Goal: Use online tool/utility

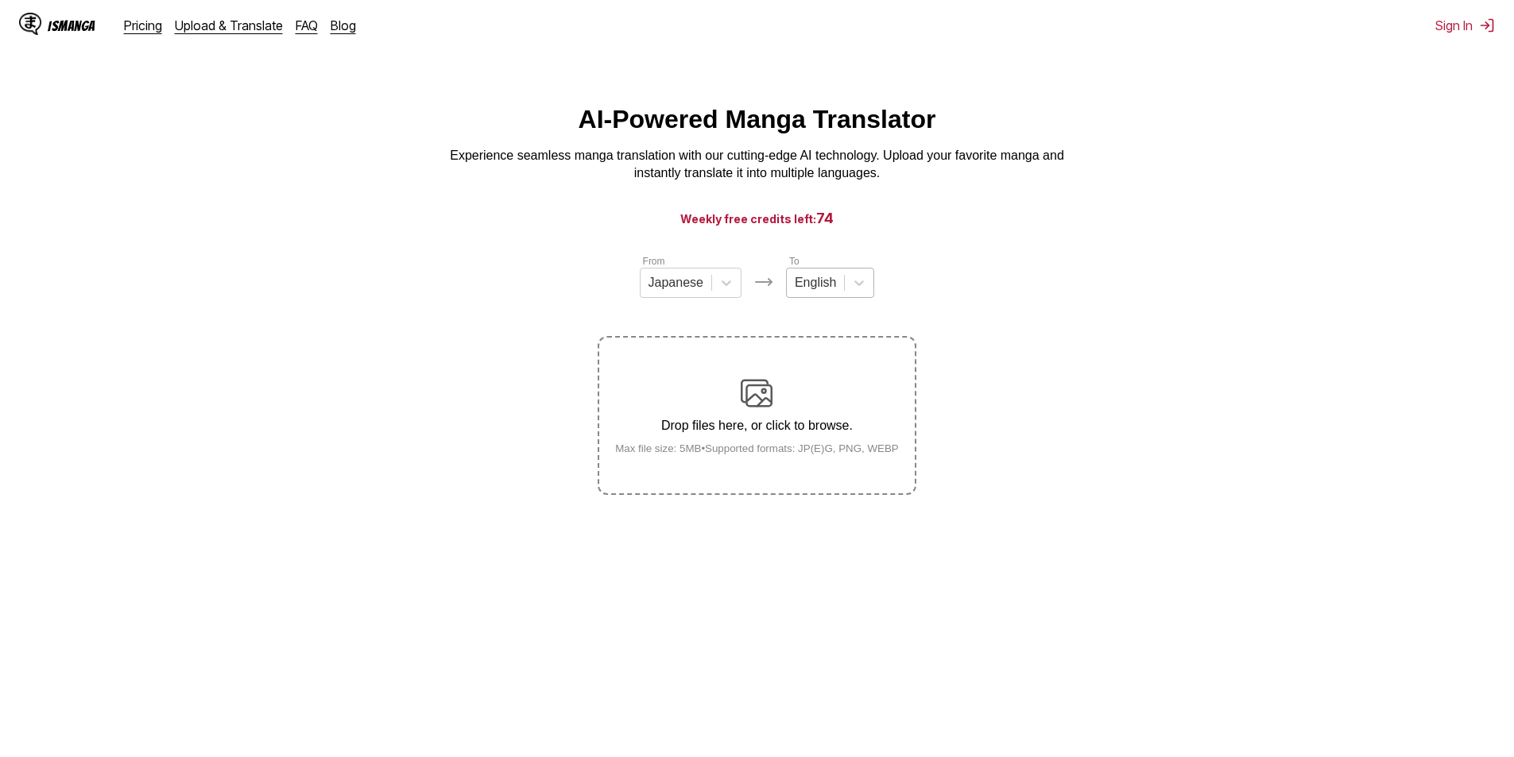
click at [840, 288] on div "English" at bounding box center [815, 283] width 57 height 24
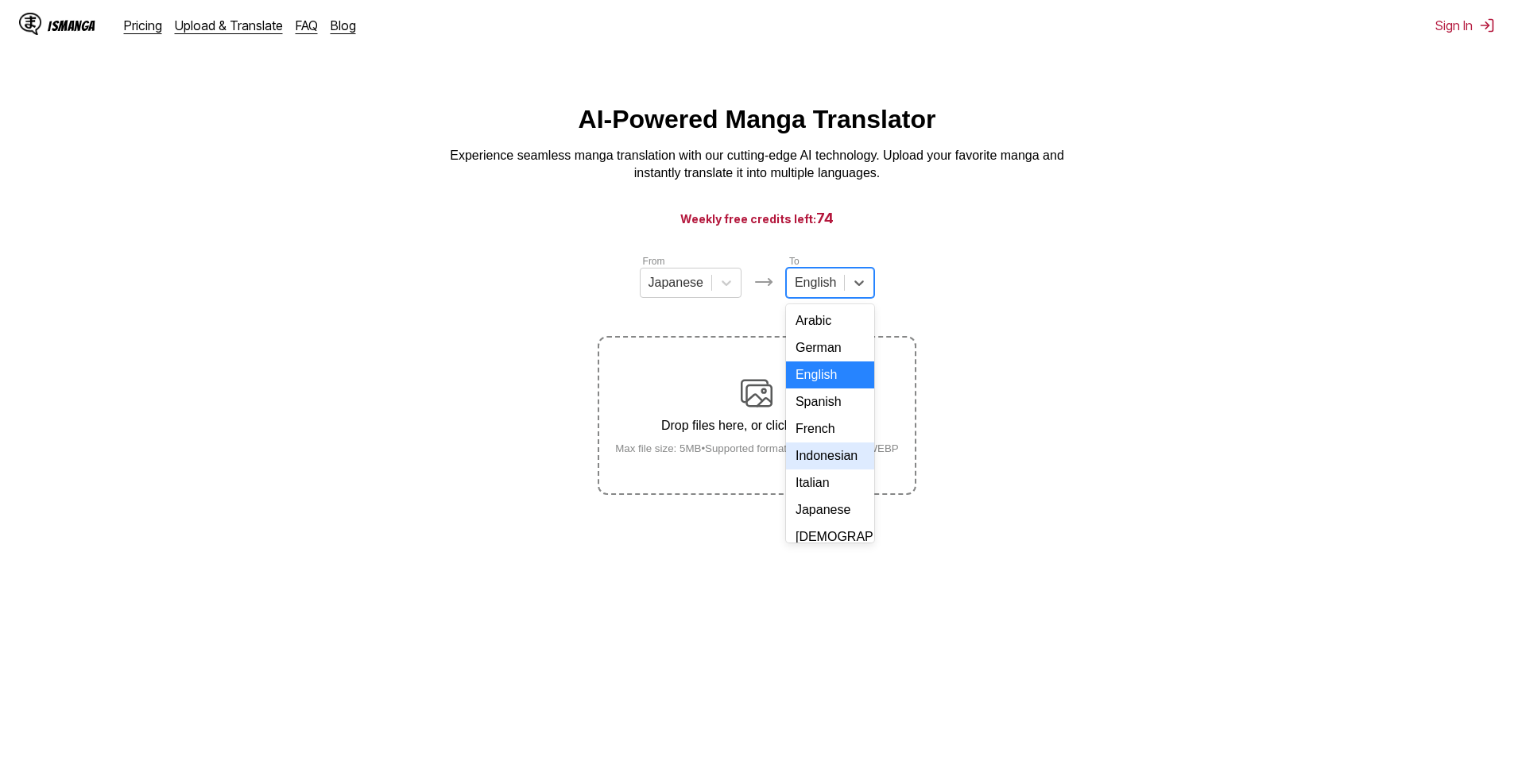
click at [828, 470] on div "Indonesian" at bounding box center [830, 456] width 88 height 27
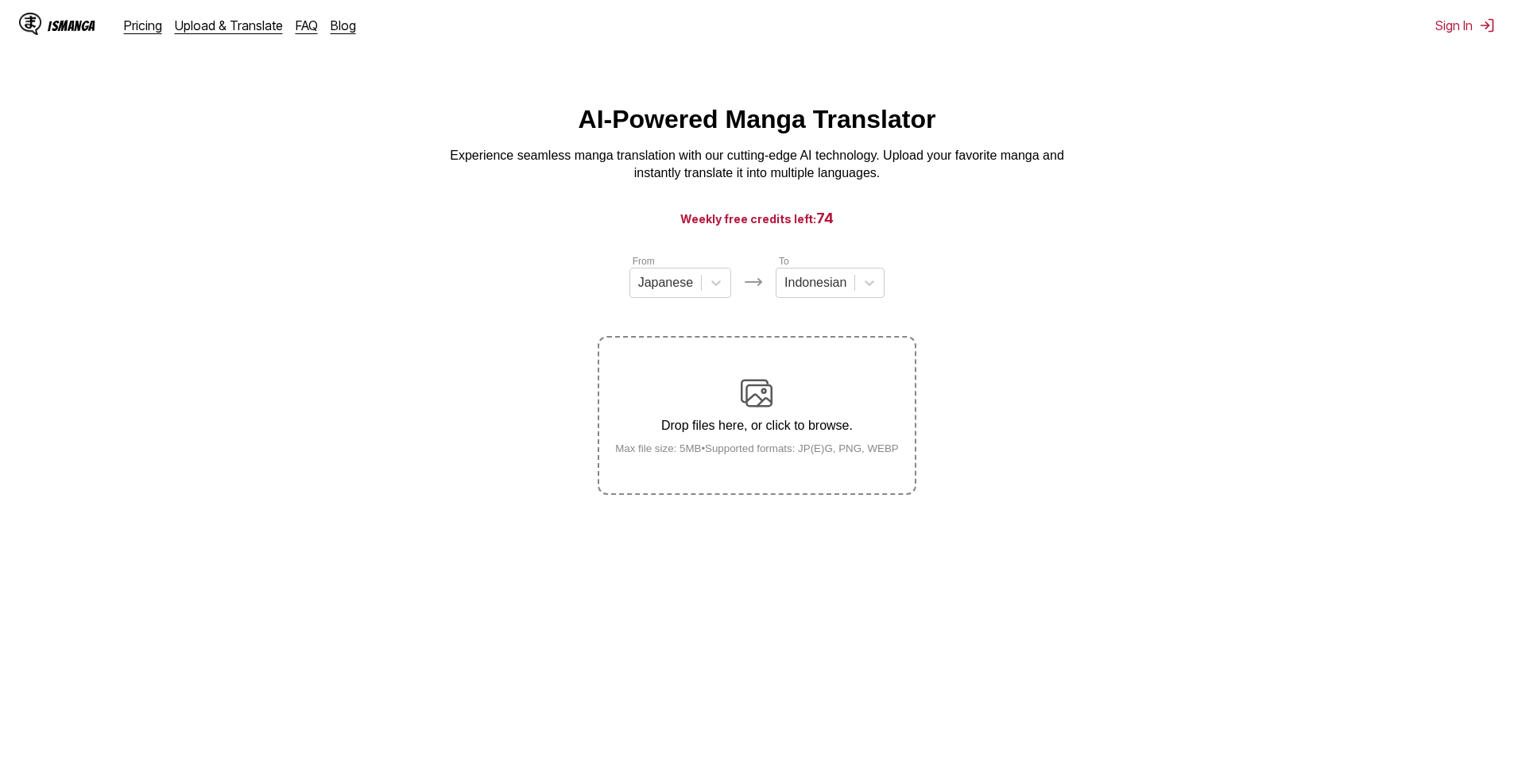
click at [750, 409] on img at bounding box center [757, 393] width 32 height 32
click at [0, 0] on input "Drop files here, or click to browse. Max file size: 5MB • Supported formats: JP…" at bounding box center [0, 0] width 0 height 0
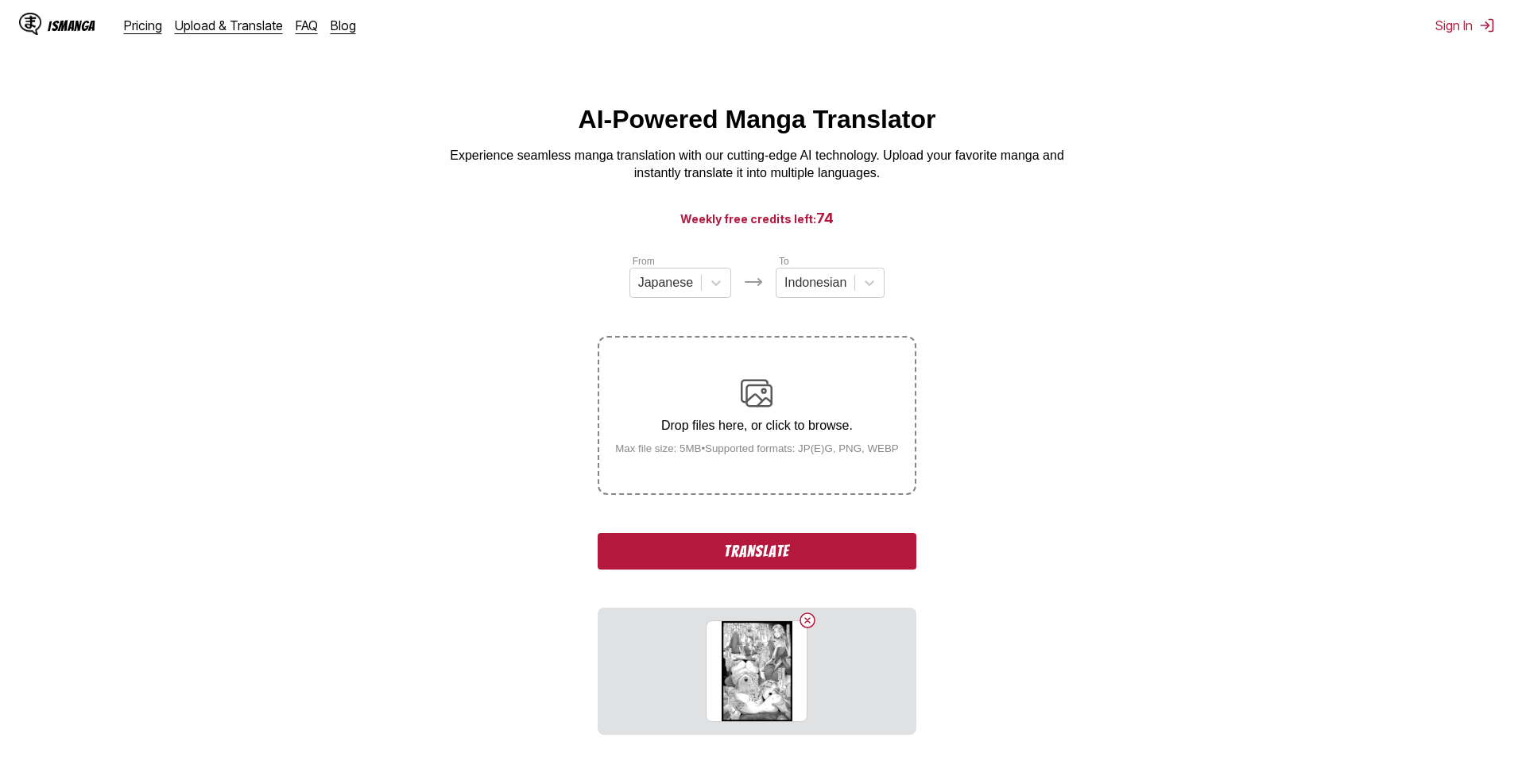
click at [771, 405] on img at bounding box center [757, 393] width 32 height 32
click at [0, 0] on input "Drop files here, or click to browse. Max file size: 5MB • Supported formats: JP…" at bounding box center [0, 0] width 0 height 0
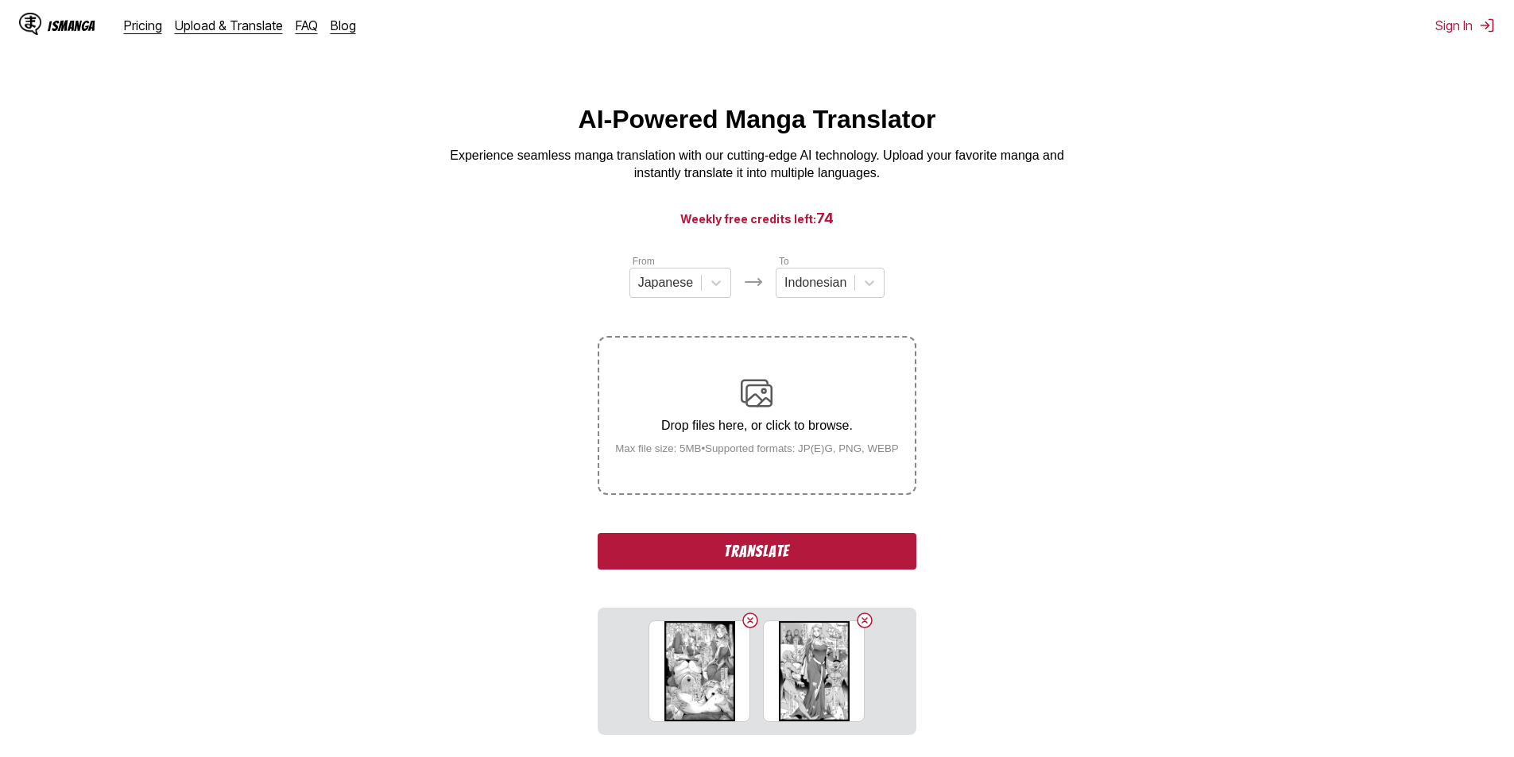
scroll to position [177, 0]
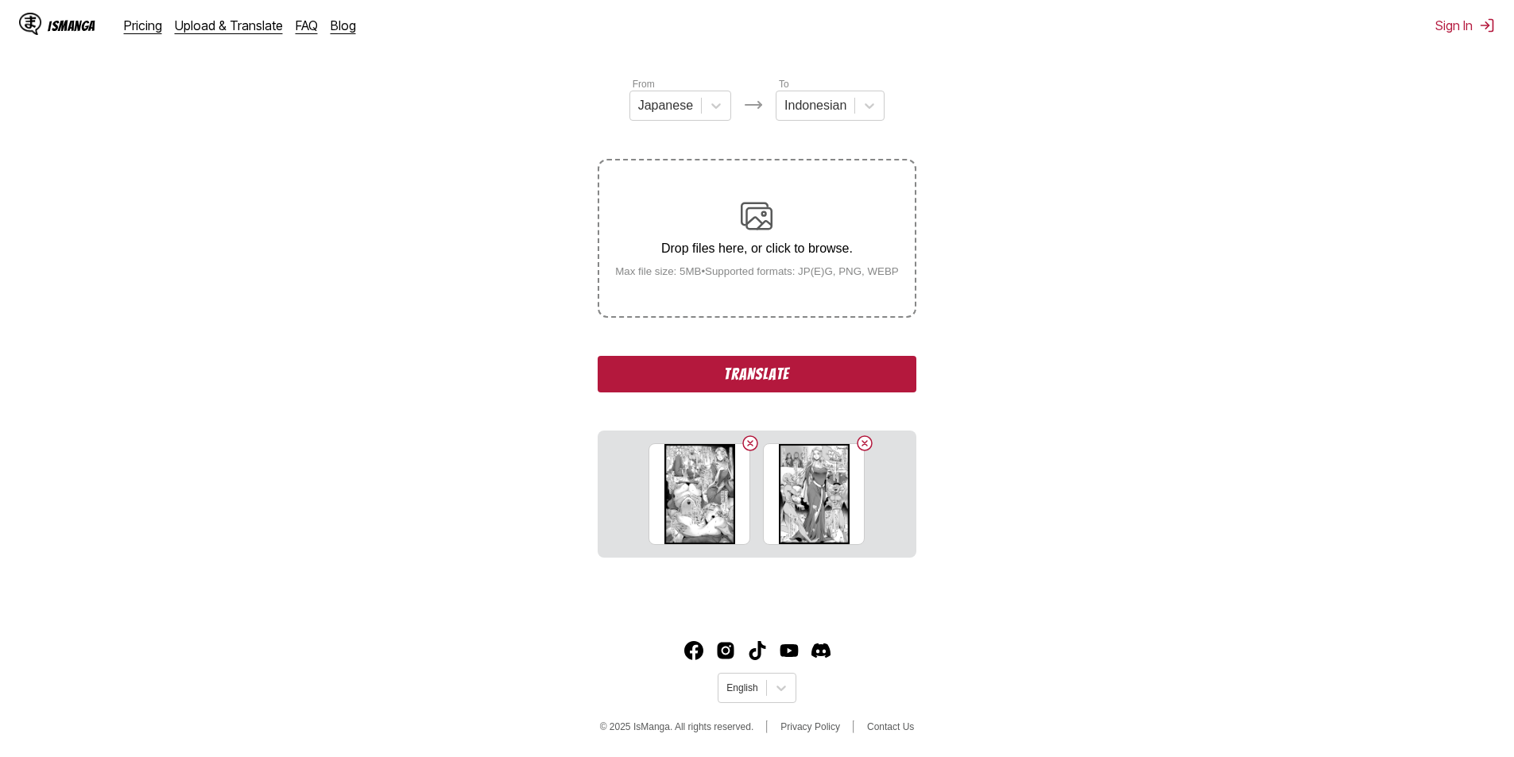
click at [799, 380] on button "Translate" at bounding box center [757, 374] width 318 height 37
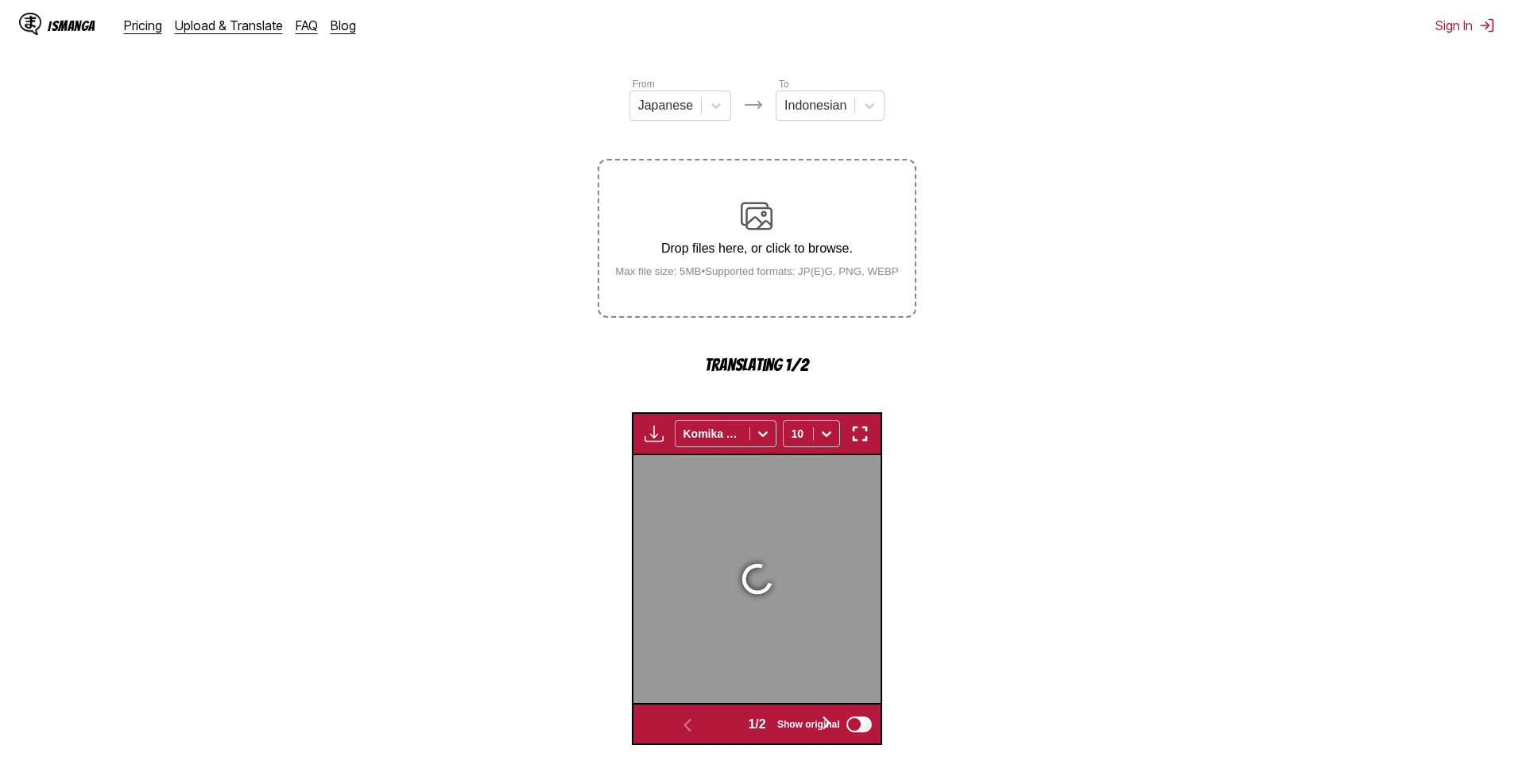
scroll to position [470, 0]
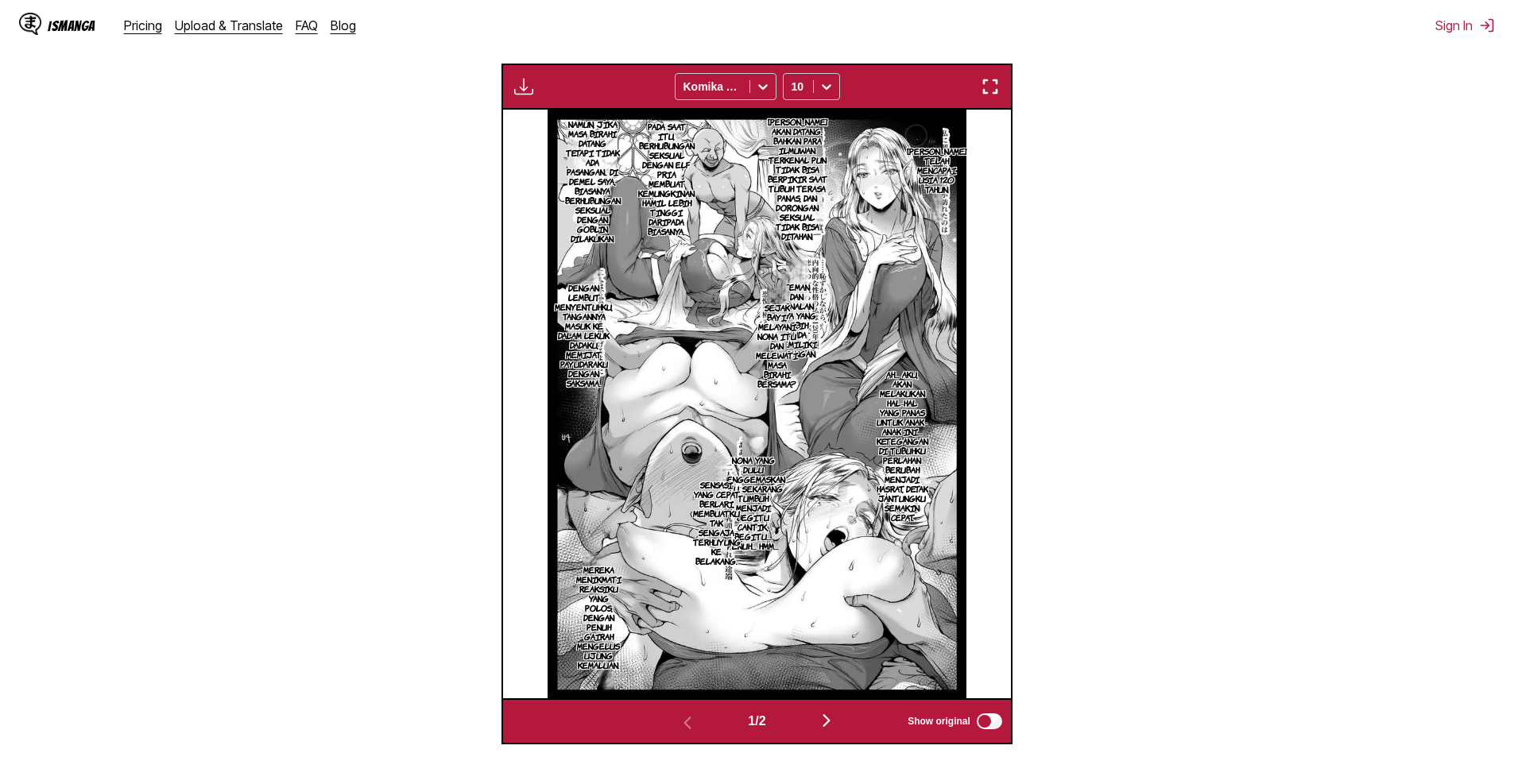
click at [833, 729] on img "button" at bounding box center [826, 720] width 19 height 19
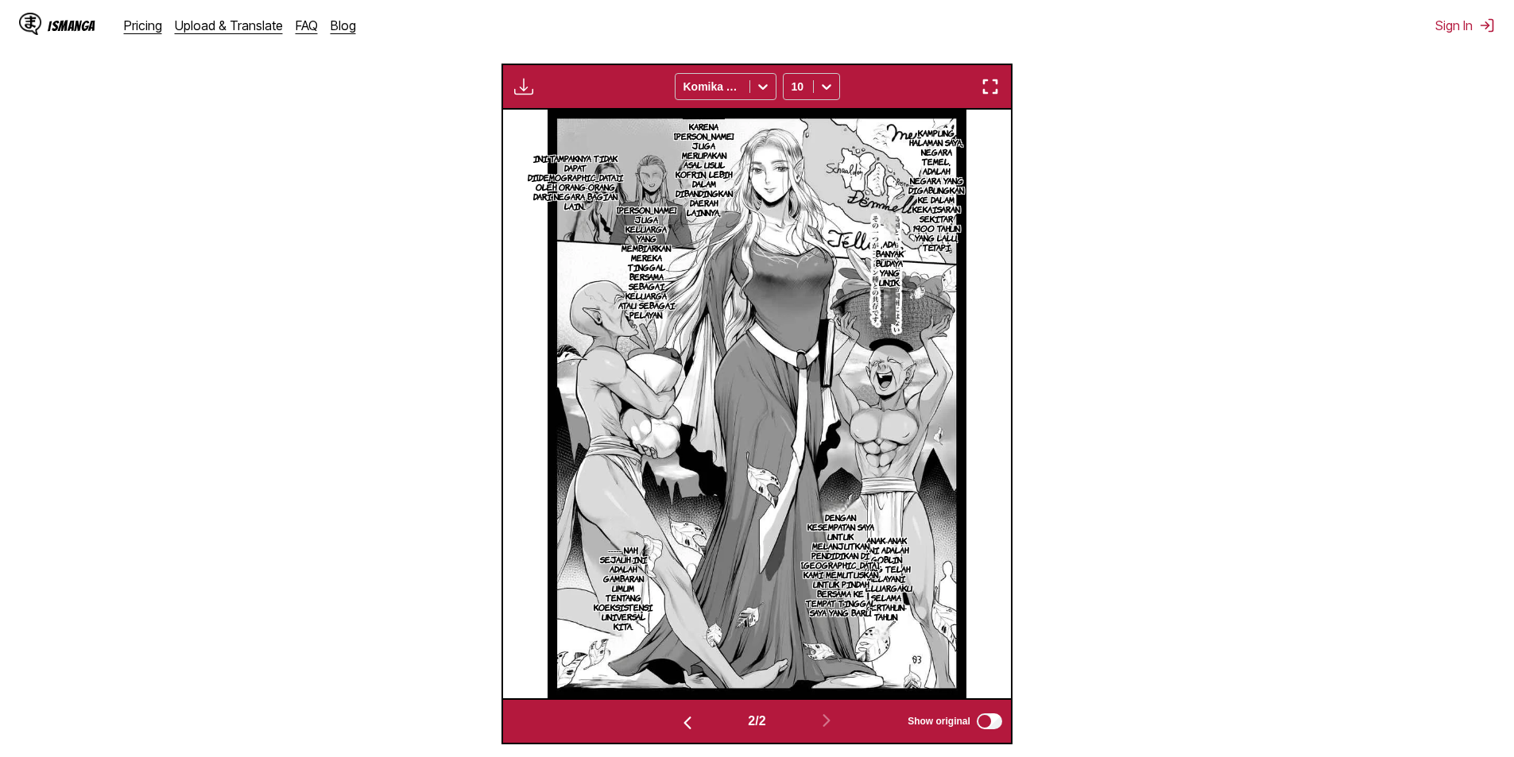
click at [678, 724] on img "button" at bounding box center [687, 723] width 19 height 19
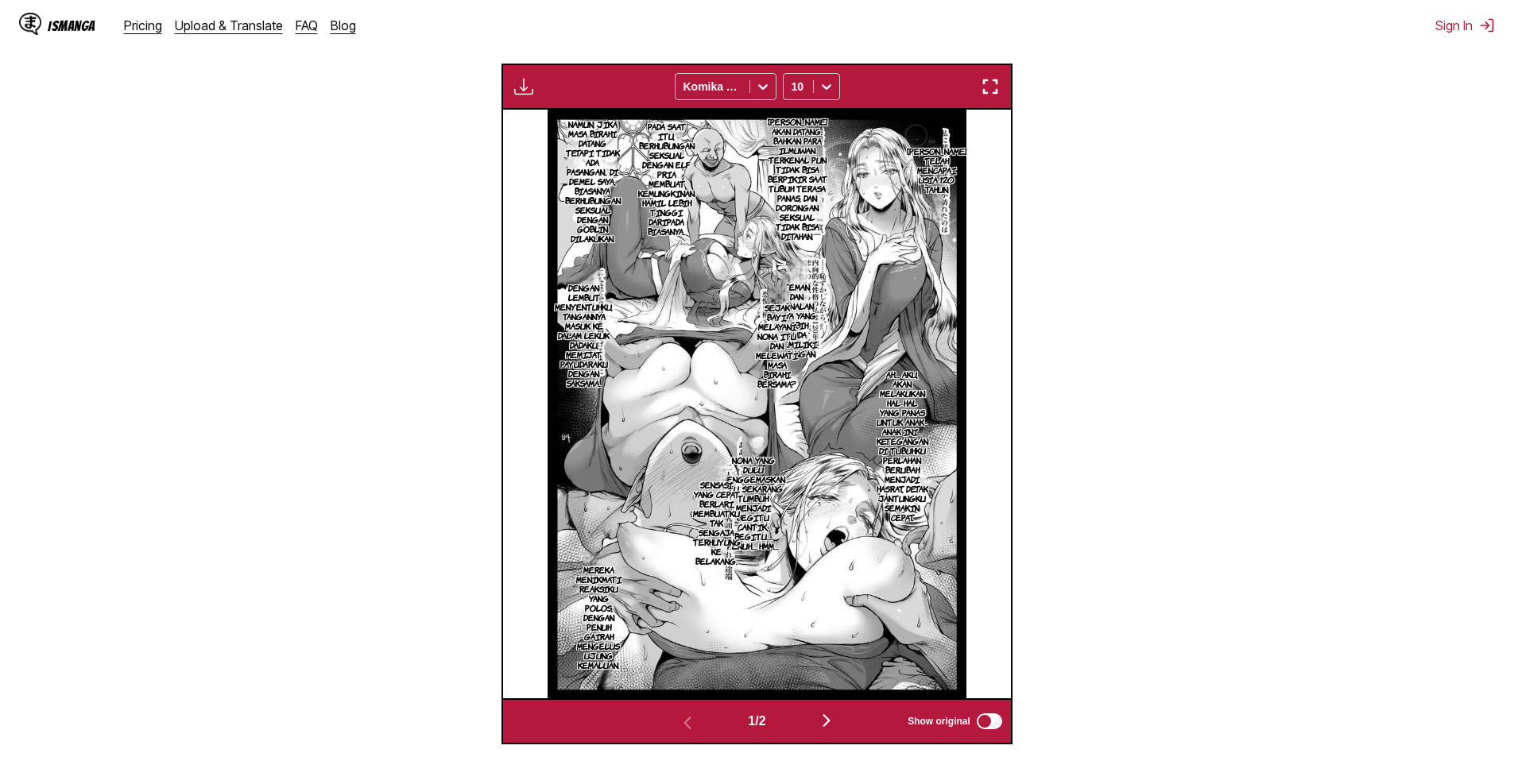
click at [993, 93] on img "button" at bounding box center [989, 86] width 19 height 19
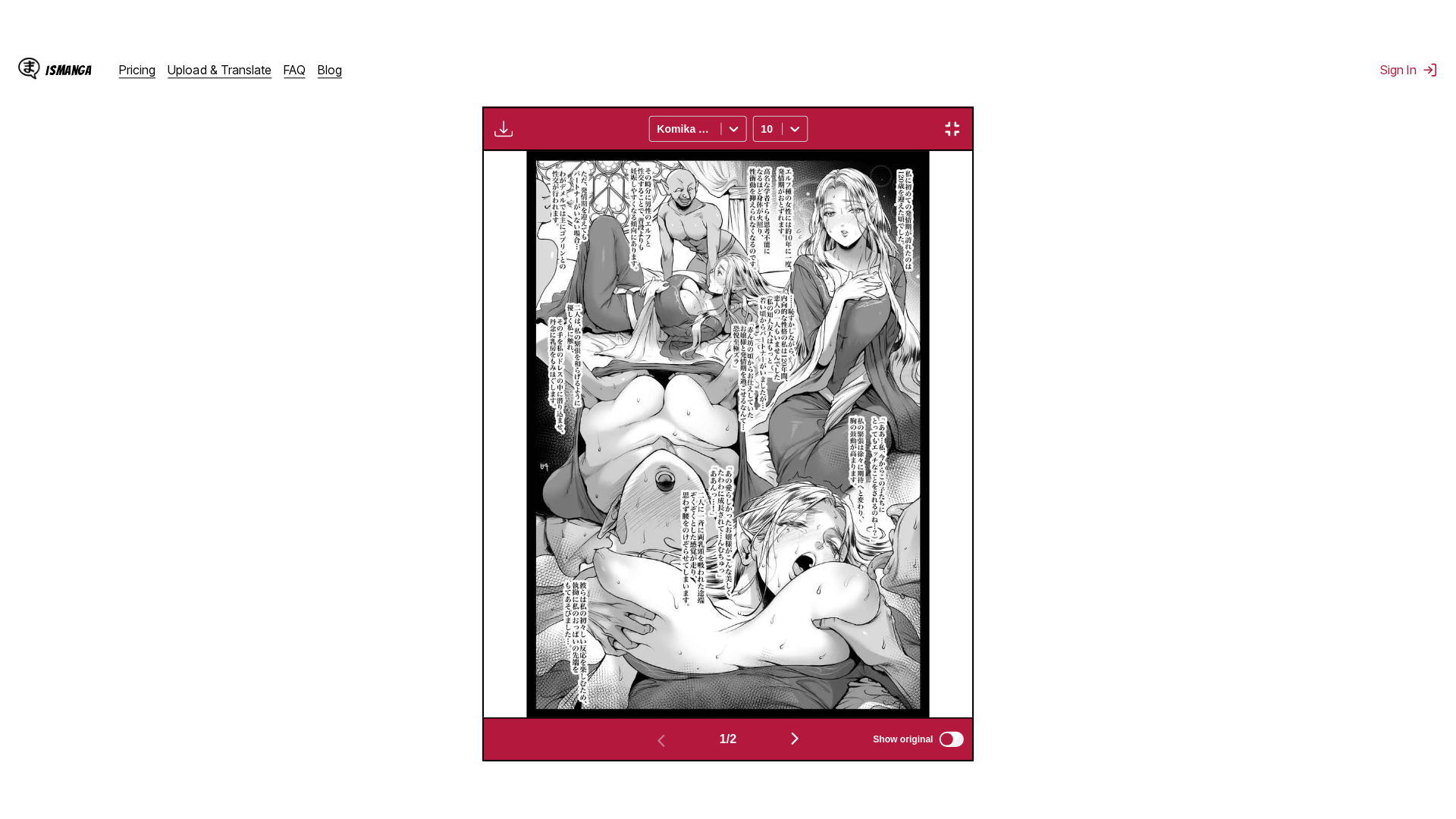
scroll to position [159, 0]
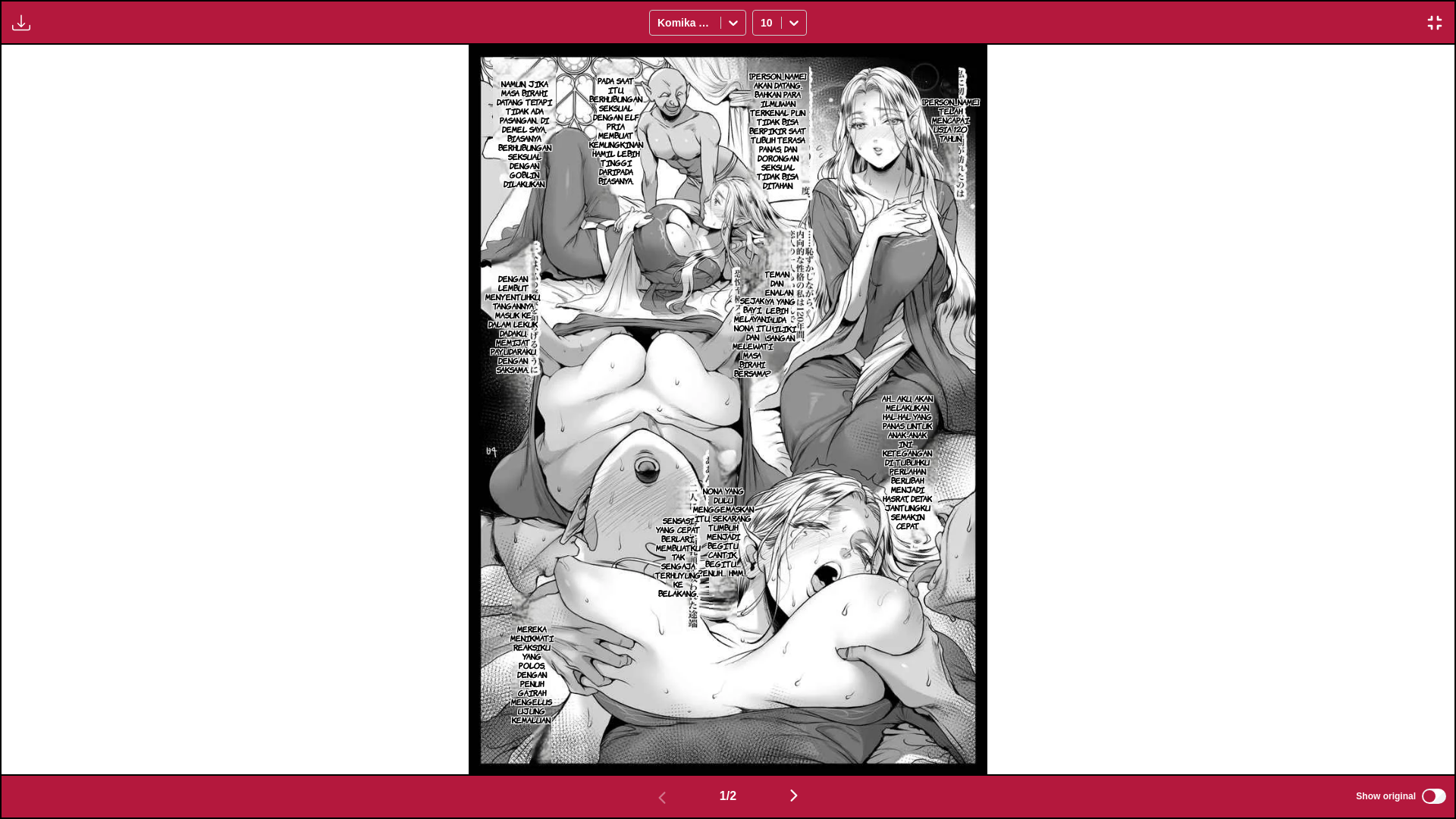
click at [1430, 21] on img "button" at bounding box center [1434, 22] width 18 height 18
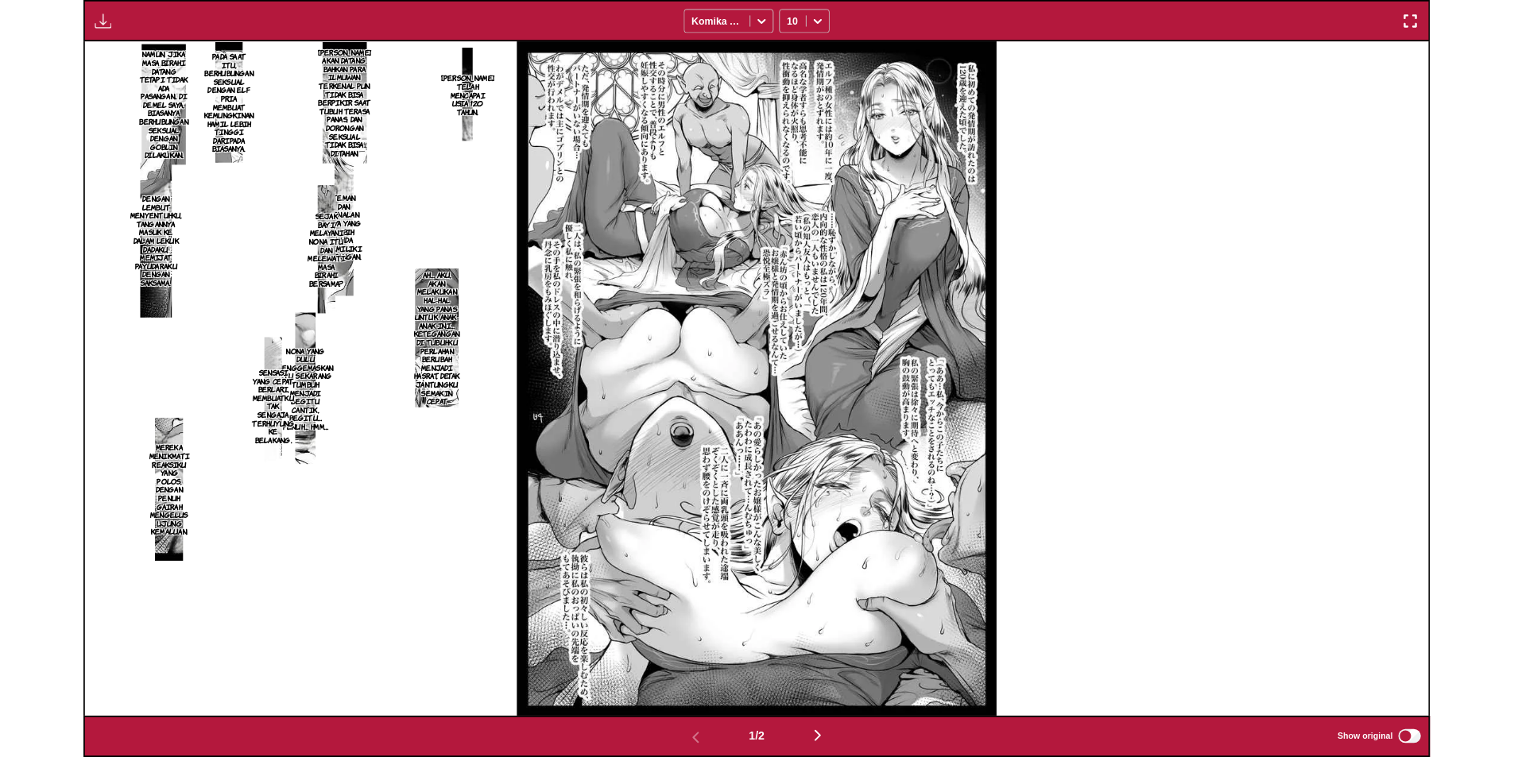
scroll to position [413, 0]
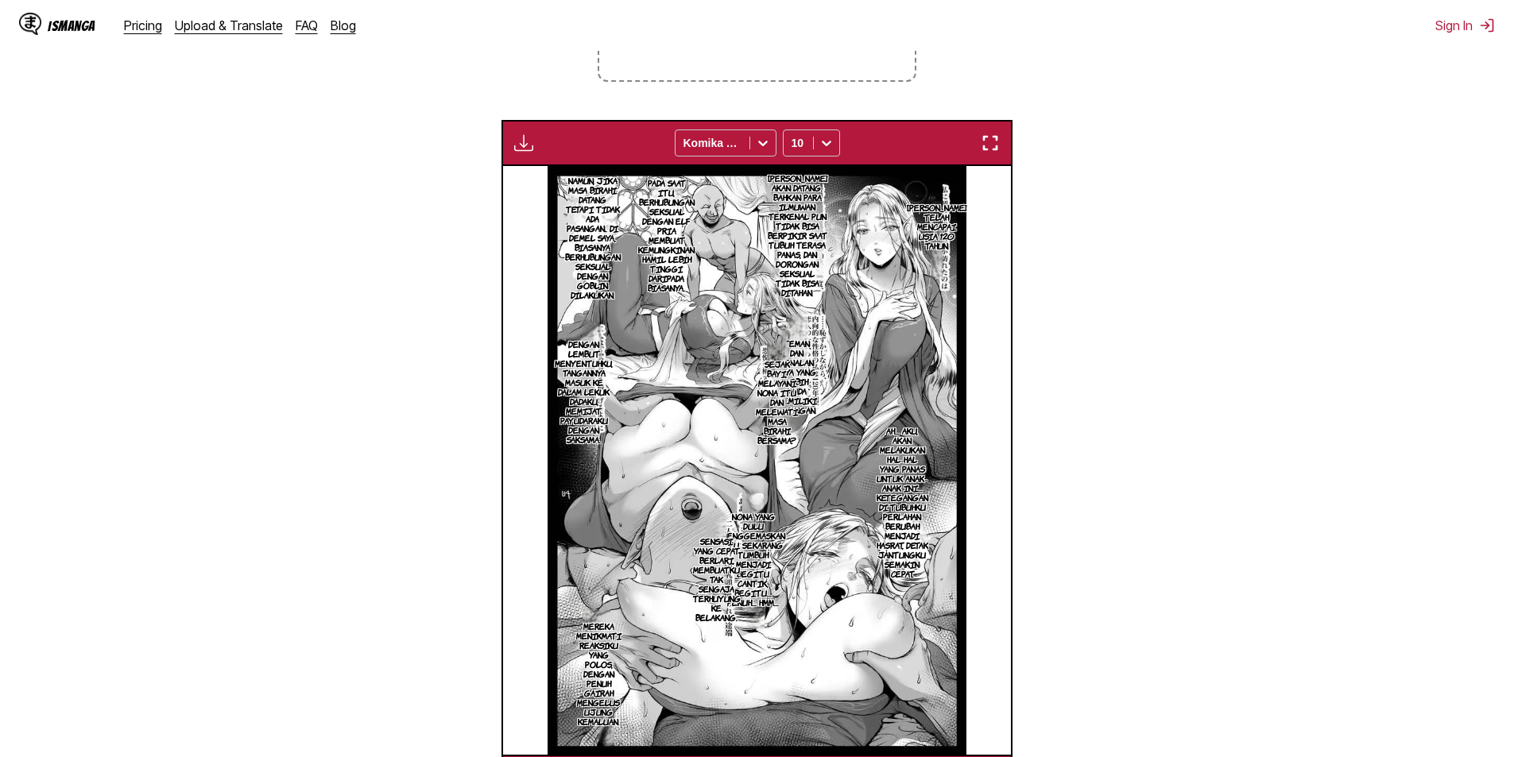
drag, startPoint x: 719, startPoint y: 342, endPoint x: 524, endPoint y: 147, distance: 276.4
click at [524, 147] on img "button" at bounding box center [523, 142] width 19 height 19
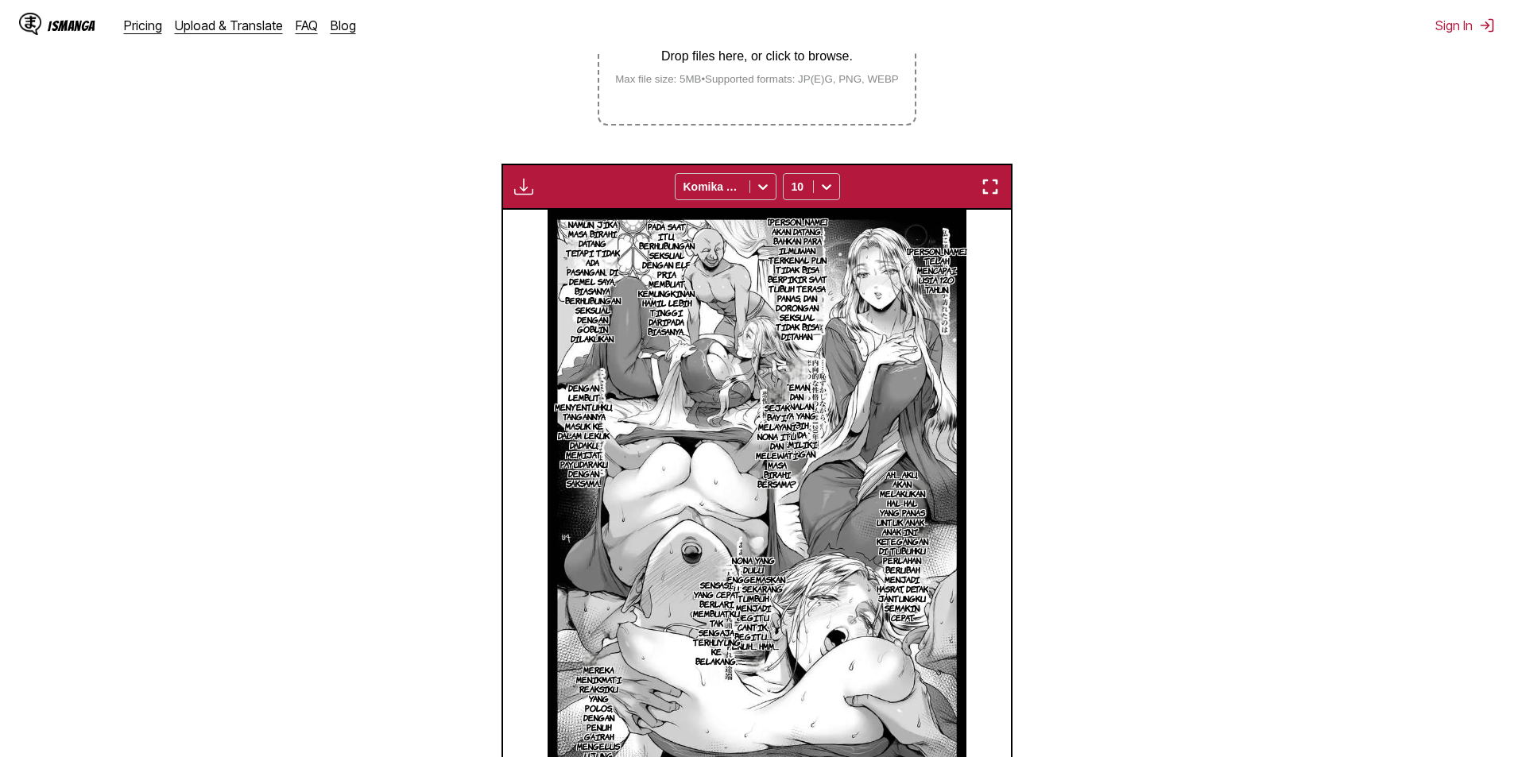
scroll to position [369, 0]
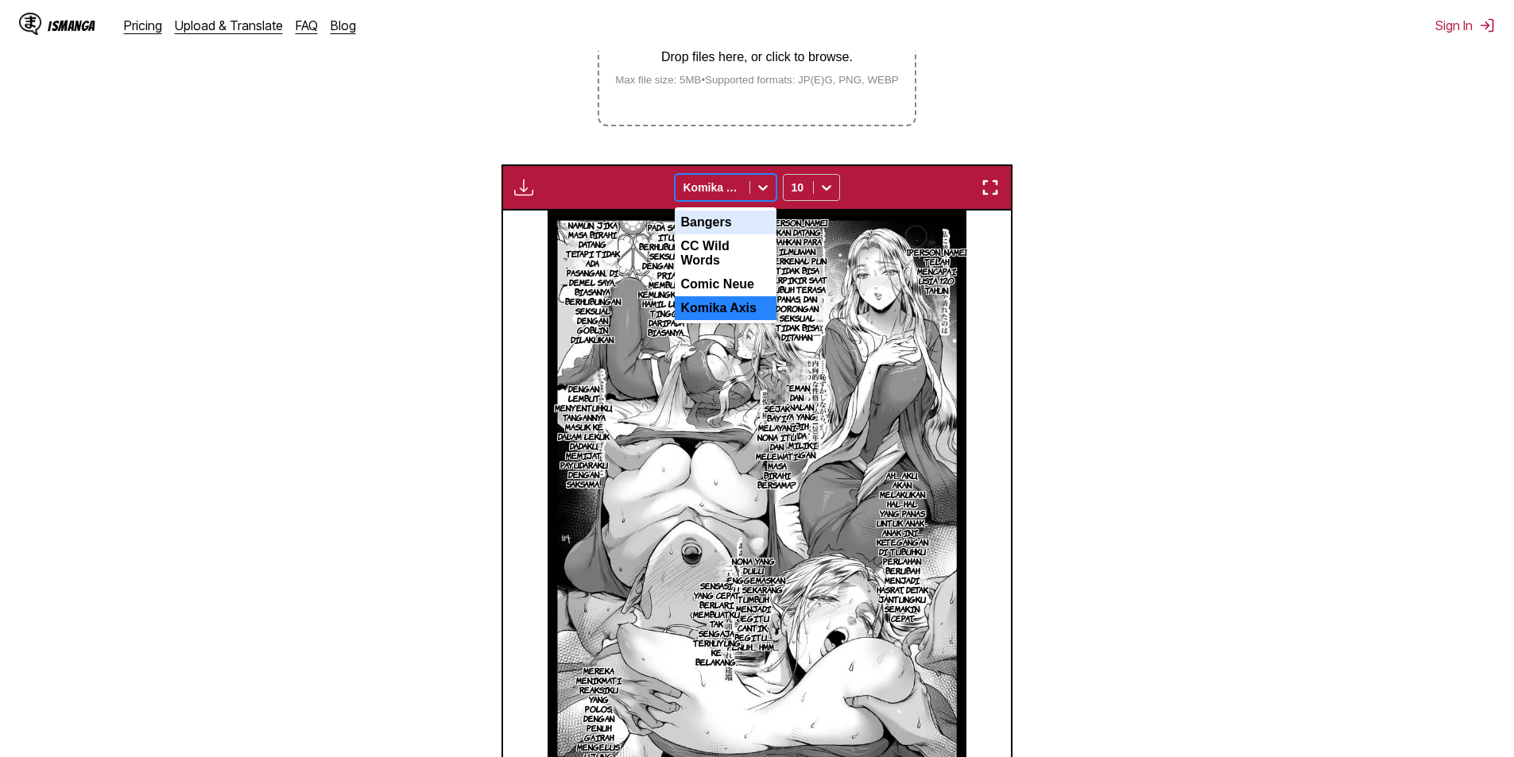
click at [742, 191] on div "Komika Axis" at bounding box center [712, 187] width 74 height 22
click at [721, 285] on div "Comic Neue" at bounding box center [726, 285] width 102 height 24
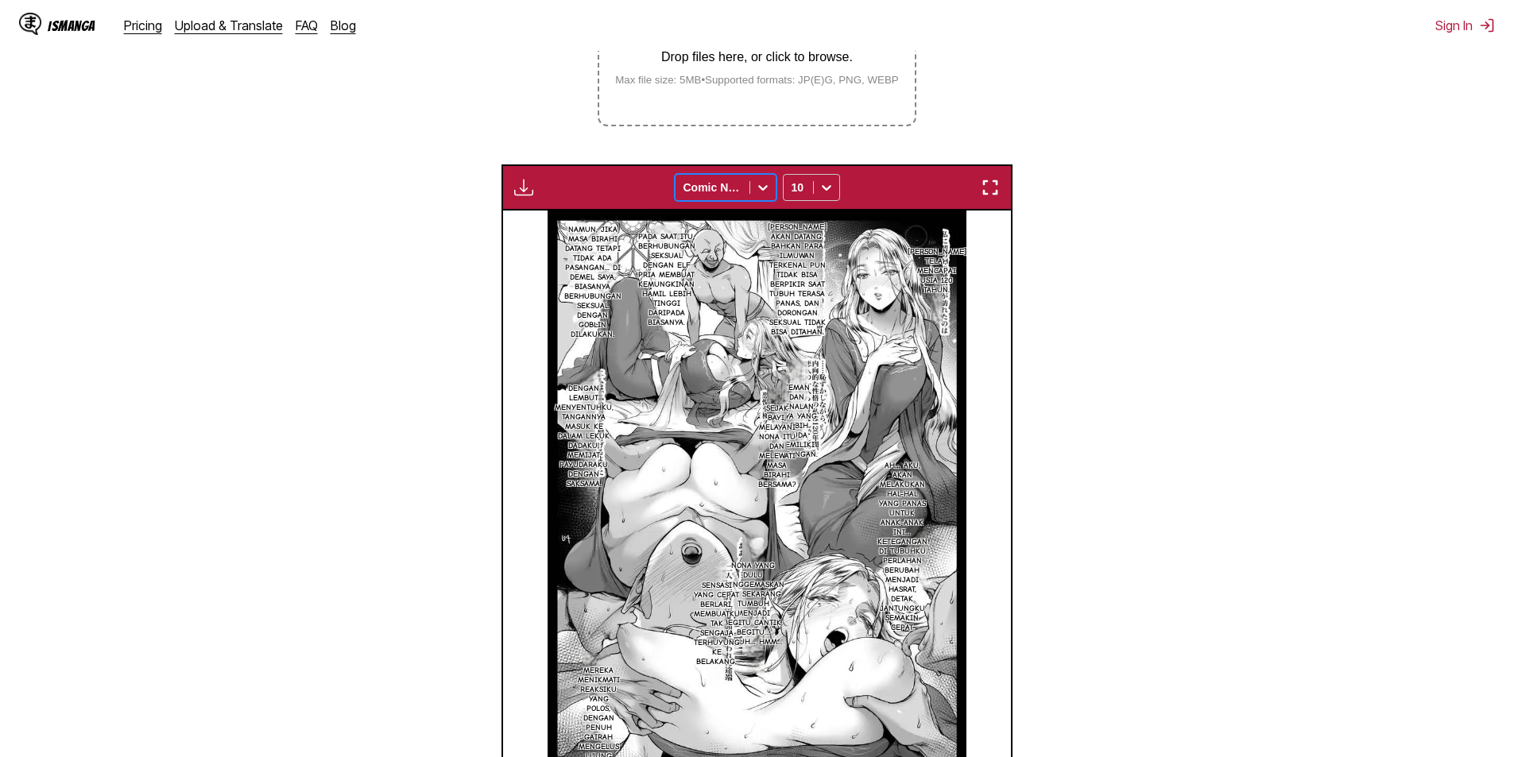
click at [756, 186] on icon at bounding box center [763, 188] width 16 height 16
click at [715, 251] on div "CC Wild Words" at bounding box center [726, 253] width 102 height 38
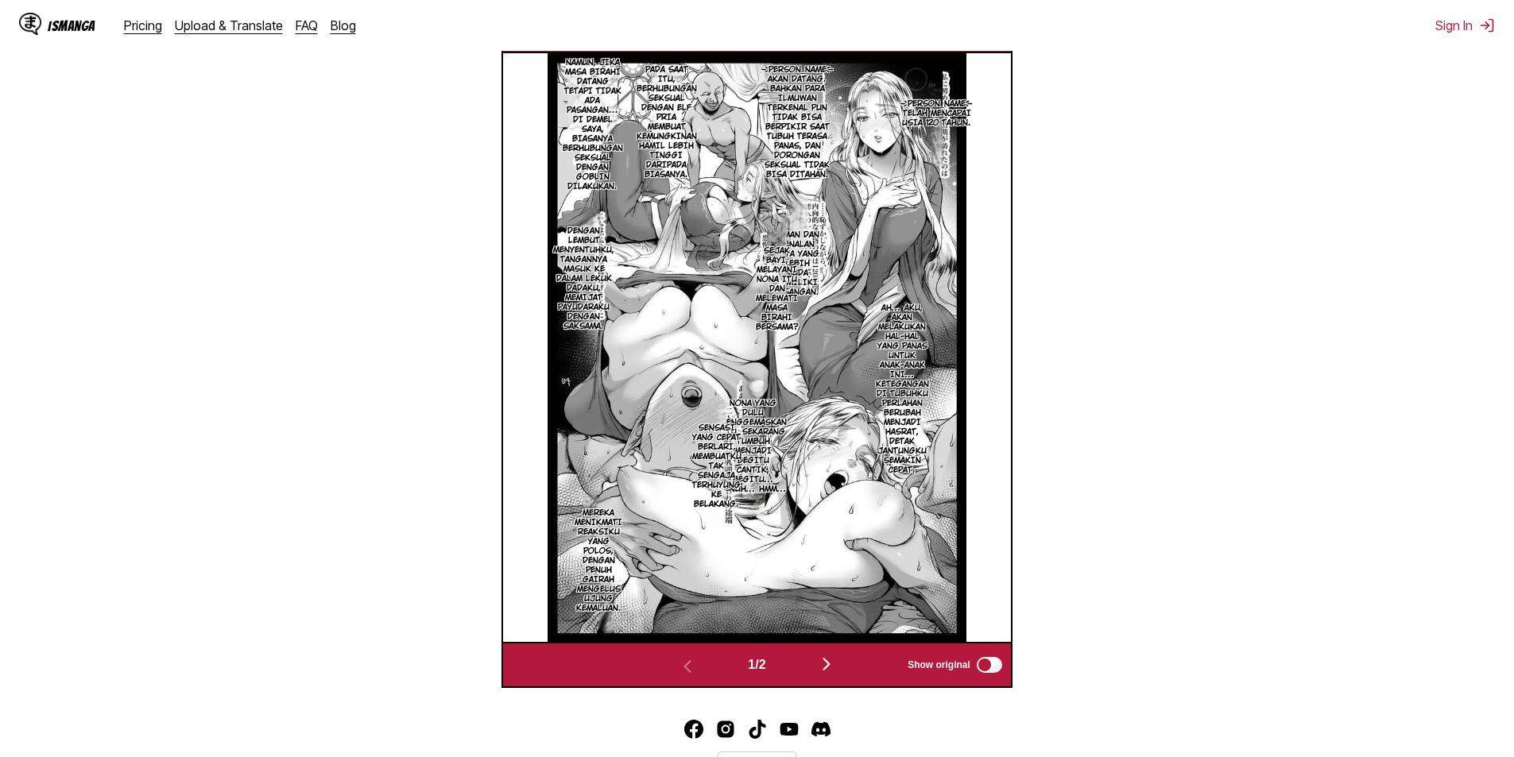
scroll to position [528, 0]
